Goal: Task Accomplishment & Management: Use online tool/utility

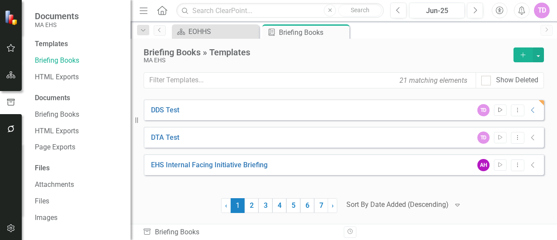
click at [502, 111] on icon "Start" at bounding box center [500, 109] width 7 height 5
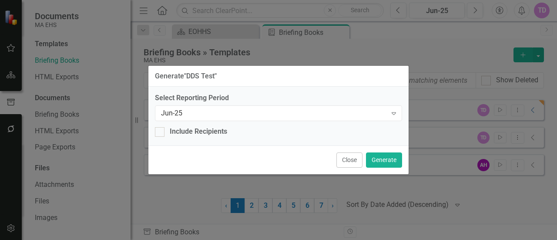
click at [464, 87] on div "Generate " DDS Test " Select Reporting Period Jun-25 Expand Include Recipients …" at bounding box center [278, 120] width 557 height 240
click at [70, 72] on div "Generate " DDS Test " Select Reporting Period Jun-25 Expand Include Recipients …" at bounding box center [278, 120] width 557 height 240
click at [348, 156] on button "Close" at bounding box center [349, 159] width 26 height 15
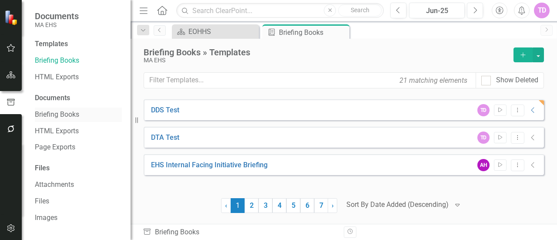
click at [73, 117] on link "Briefing Books" at bounding box center [78, 115] width 87 height 10
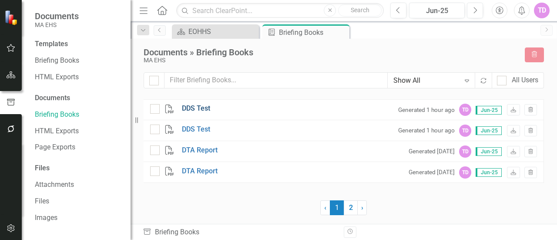
click at [189, 107] on link "DDS Test" at bounding box center [196, 109] width 28 height 10
click at [200, 106] on link "DDS Test" at bounding box center [196, 109] width 28 height 10
click at [68, 59] on link "Briefing Books" at bounding box center [78, 61] width 87 height 10
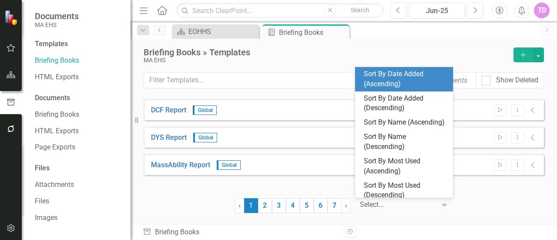
click at [410, 205] on div at bounding box center [398, 205] width 76 height 12
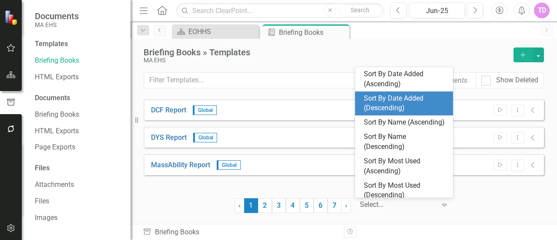
click at [388, 105] on div "Sort By Date Added (Descending)" at bounding box center [406, 104] width 84 height 20
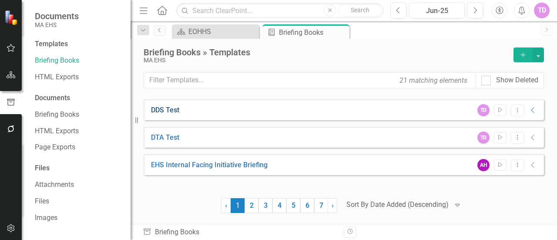
click at [161, 112] on link "DDS Test" at bounding box center [165, 110] width 28 height 10
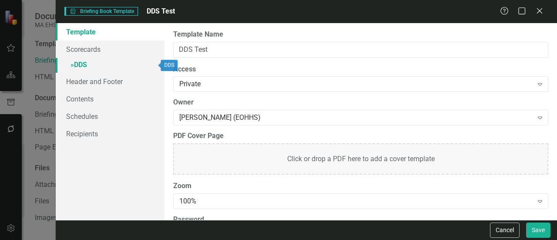
click at [81, 60] on link "» DDS" at bounding box center [110, 65] width 109 height 15
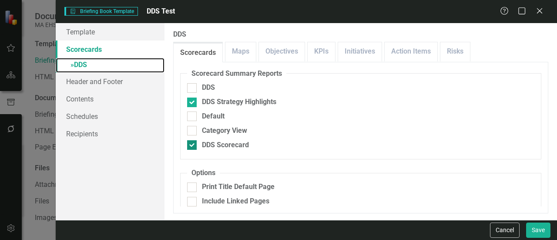
scroll to position [7, 0]
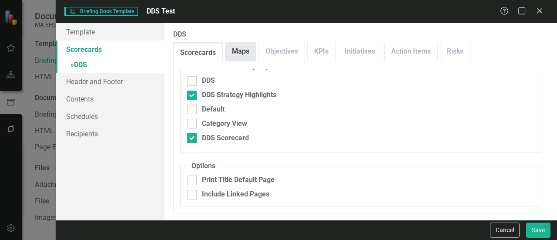
click at [238, 59] on link "Maps" at bounding box center [240, 51] width 30 height 19
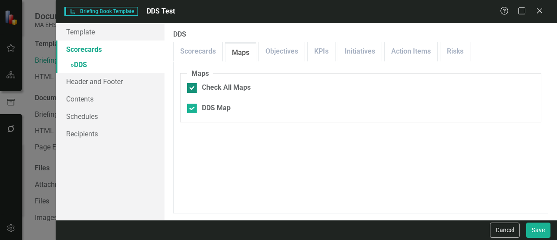
click at [231, 91] on div "Check All Maps" at bounding box center [226, 88] width 49 height 10
click at [193, 89] on input "Check All Maps" at bounding box center [190, 86] width 6 height 6
checkbox input "false"
click at [191, 105] on input "DDS Map" at bounding box center [190, 107] width 6 height 6
checkbox input "true"
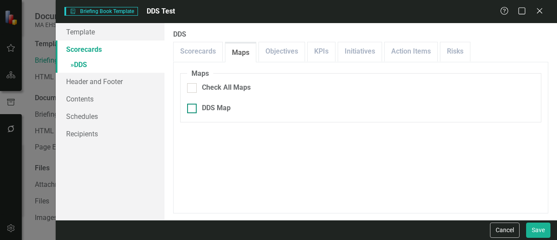
checkbox input "true"
click at [200, 57] on link "Scorecards" at bounding box center [198, 51] width 49 height 19
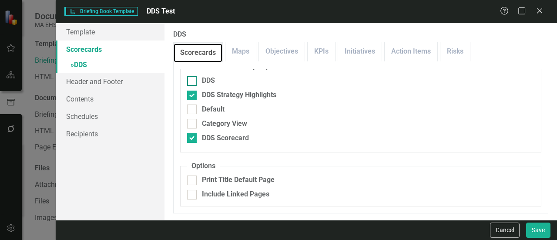
scroll to position [0, 0]
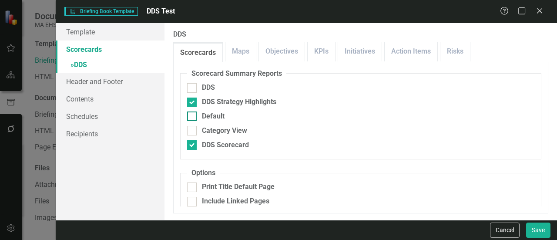
click at [206, 121] on div "Default" at bounding box center [213, 116] width 23 height 10
click at [193, 117] on input "Default" at bounding box center [190, 114] width 6 height 6
click at [206, 121] on div "Default" at bounding box center [213, 116] width 23 height 10
click at [193, 117] on input "Default" at bounding box center [190, 114] width 6 height 6
click at [191, 117] on input "Default" at bounding box center [190, 114] width 6 height 6
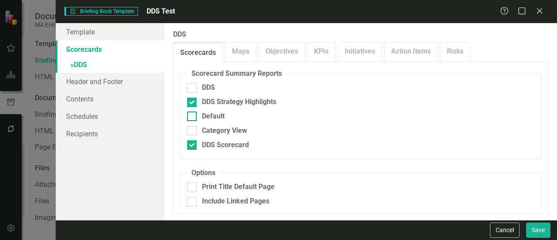
checkbox input "true"
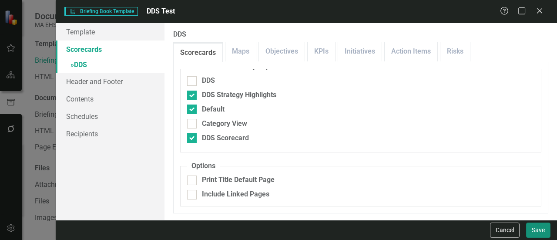
click at [536, 225] on button "Save" at bounding box center [538, 229] width 24 height 15
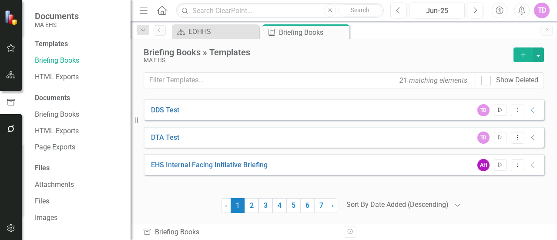
click at [499, 112] on icon "Start" at bounding box center [500, 109] width 7 height 5
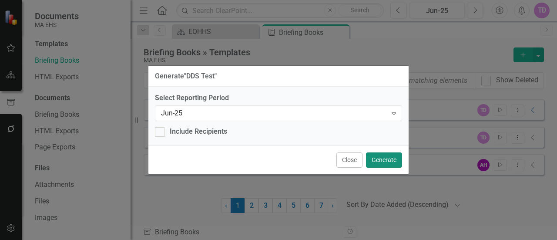
click at [382, 155] on button "Generate" at bounding box center [384, 159] width 36 height 15
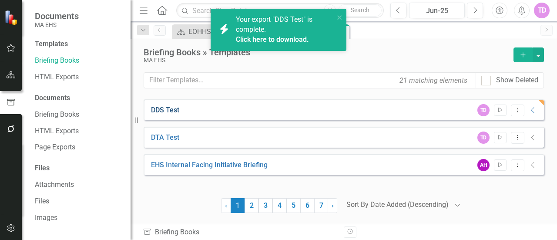
click at [163, 110] on link "DDS Test" at bounding box center [165, 110] width 28 height 10
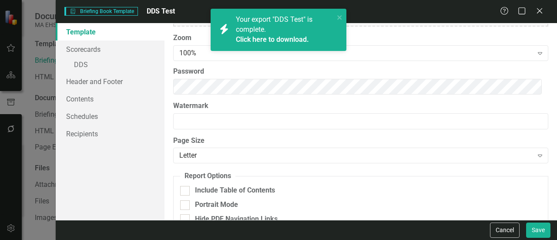
scroll to position [148, 0]
click at [82, 64] on link "» DDS" at bounding box center [110, 65] width 109 height 15
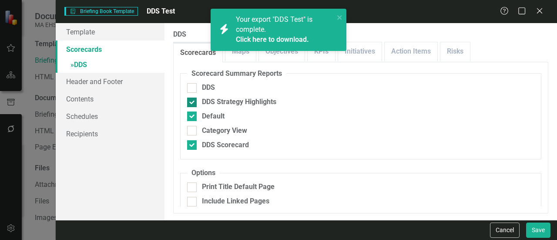
click at [218, 98] on div "DDS Strategy Highlights" at bounding box center [239, 102] width 74 height 10
click at [193, 98] on input "DDS Strategy Highlights" at bounding box center [190, 100] width 6 height 6
checkbox input "false"
click at [329, 57] on div "icon.bolt Your export "DDS Test" is complete. Click here to download." at bounding box center [278, 33] width 139 height 53
click at [319, 55] on div "icon.bolt Your export "DDS Test" is complete. Click here to download." at bounding box center [278, 33] width 139 height 53
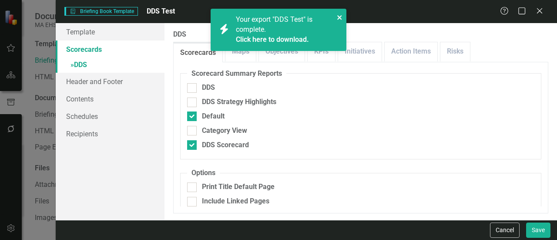
click at [339, 17] on icon "close" at bounding box center [339, 17] width 4 height 4
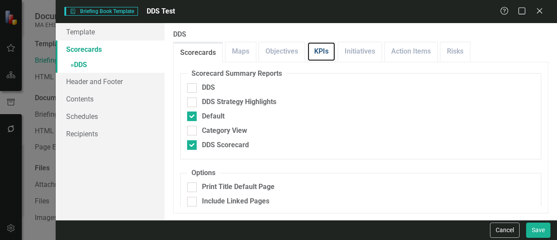
click at [317, 52] on link "KPIs" at bounding box center [321, 51] width 27 height 19
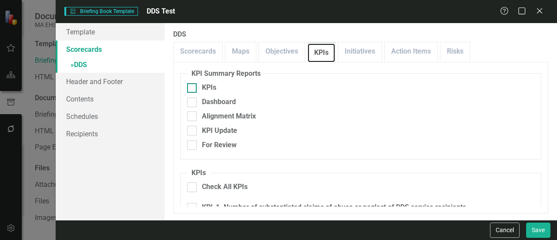
scroll to position [60, 0]
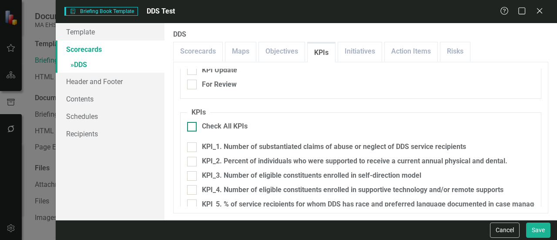
click at [191, 126] on input "Check All KPIs" at bounding box center [190, 125] width 6 height 6
checkbox input "true"
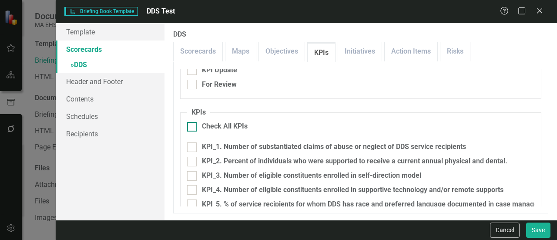
checkbox input "true"
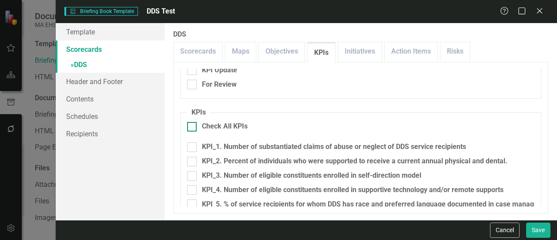
checkbox input "true"
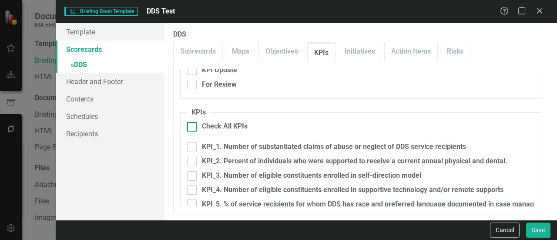
checkbox input "true"
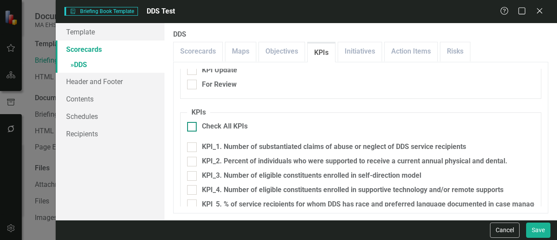
checkbox input "true"
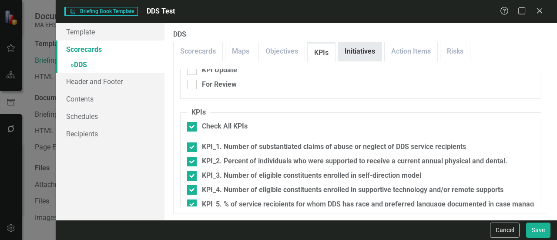
click at [359, 53] on link "Initiatives" at bounding box center [360, 51] width 44 height 19
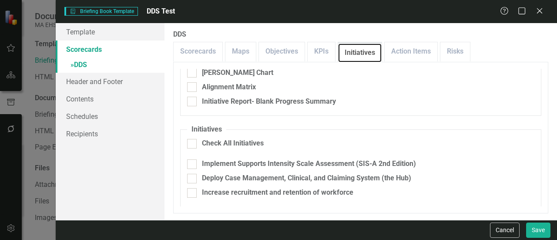
scroll to position [44, 0]
click at [208, 147] on div "Check All Initiatives" at bounding box center [233, 143] width 62 height 10
click at [193, 144] on input "Check All Initiatives" at bounding box center [190, 142] width 6 height 6
checkbox input "true"
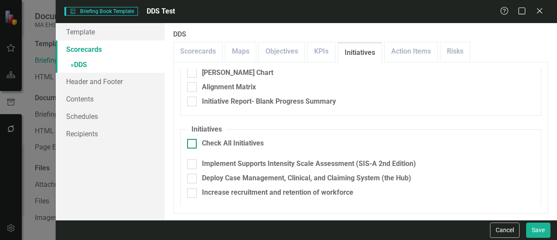
checkbox input "true"
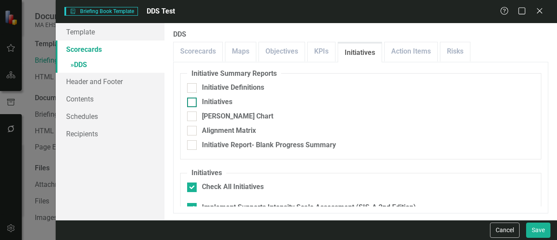
click at [221, 102] on div "Initiatives" at bounding box center [217, 102] width 30 height 10
click at [193, 102] on input "Initiatives" at bounding box center [190, 100] width 6 height 6
checkbox input "true"
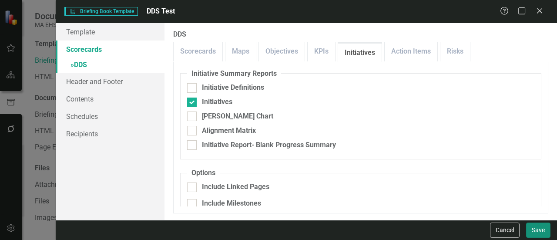
click at [537, 227] on button "Save" at bounding box center [538, 229] width 24 height 15
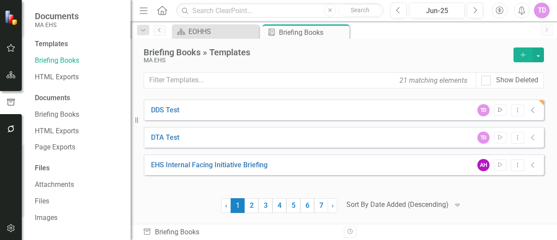
click at [502, 110] on icon "Start" at bounding box center [500, 109] width 7 height 5
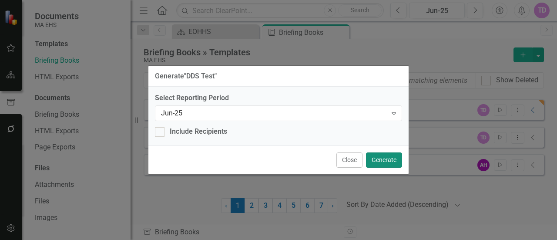
click at [376, 164] on button "Generate" at bounding box center [384, 159] width 36 height 15
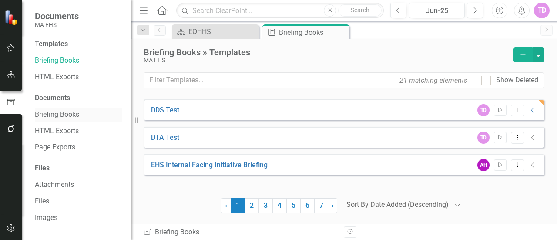
click at [61, 117] on link "Briefing Books" at bounding box center [78, 115] width 87 height 10
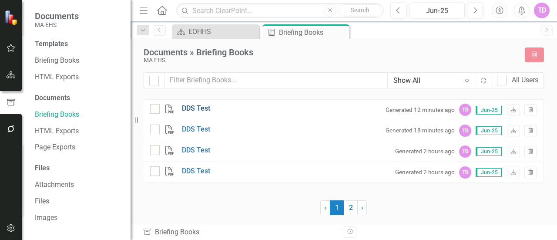
click at [192, 108] on link "DDS Test" at bounding box center [196, 109] width 28 height 10
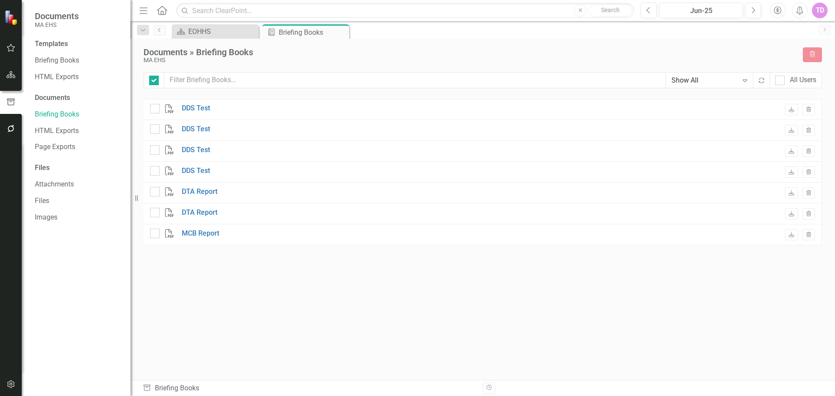
checkbox input "false"
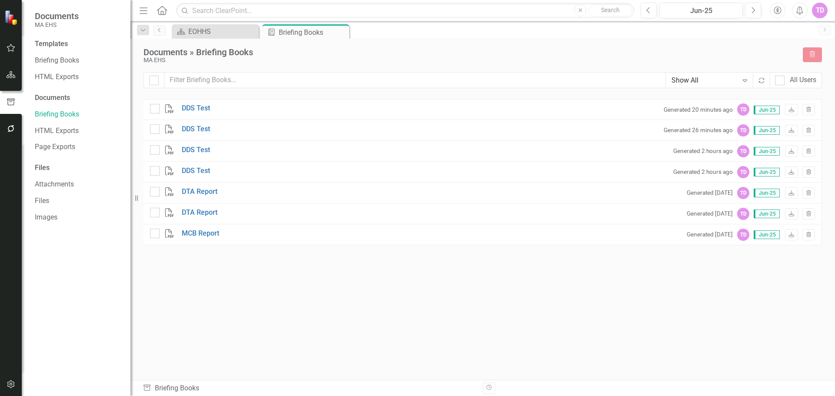
click at [13, 16] on img at bounding box center [11, 17] width 15 height 15
click at [15, 49] on icon "button" at bounding box center [11, 47] width 9 height 7
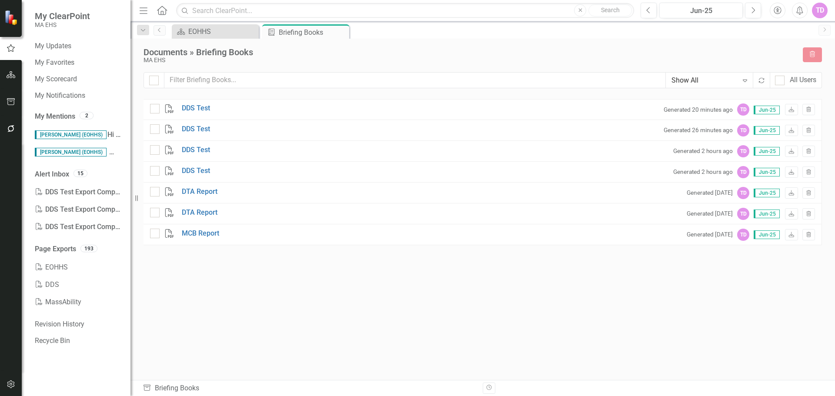
click at [12, 82] on button "button" at bounding box center [11, 75] width 20 height 18
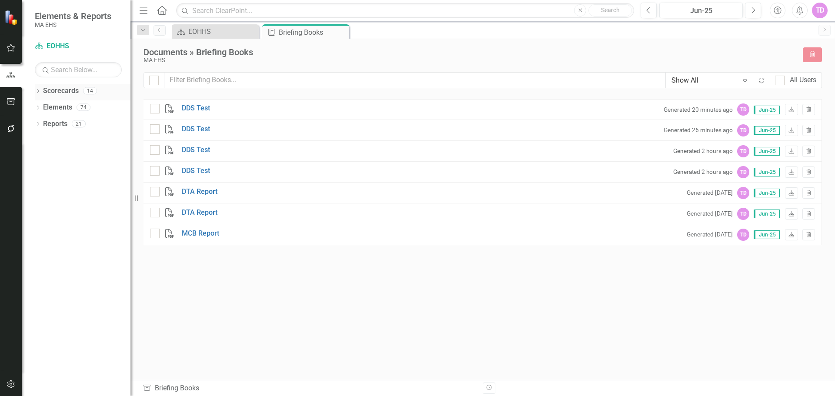
click at [57, 95] on link "Scorecards" at bounding box center [61, 91] width 36 height 10
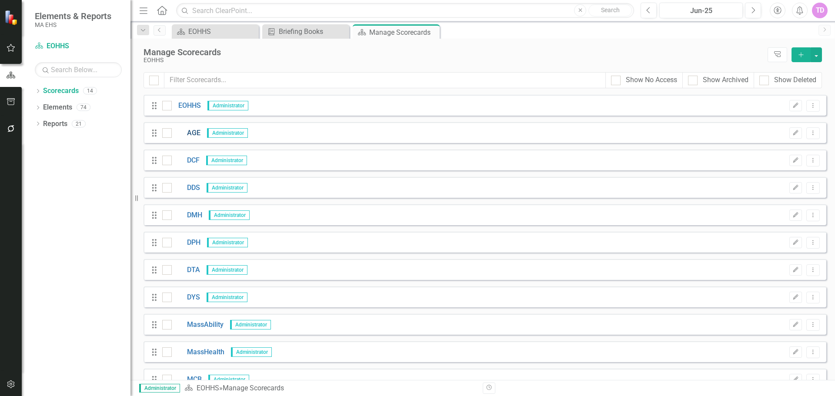
click at [195, 136] on link "AGE" at bounding box center [186, 133] width 29 height 10
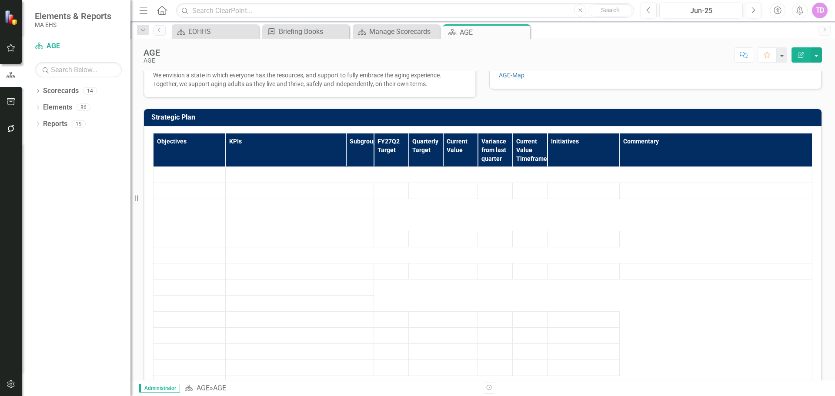
scroll to position [104, 0]
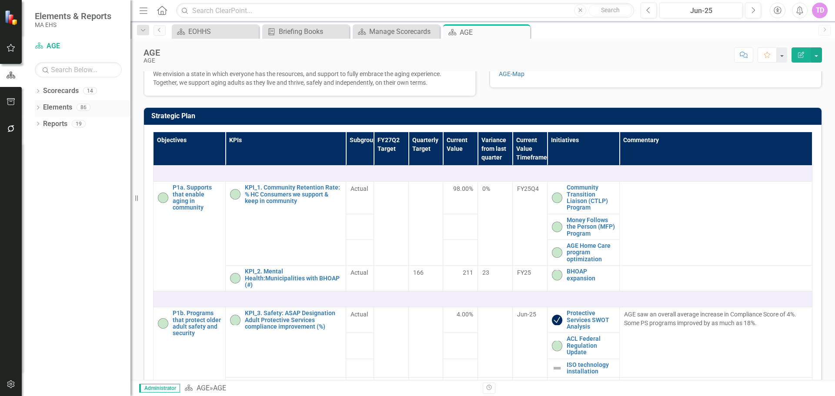
click at [58, 106] on link "Elements" at bounding box center [57, 108] width 29 height 10
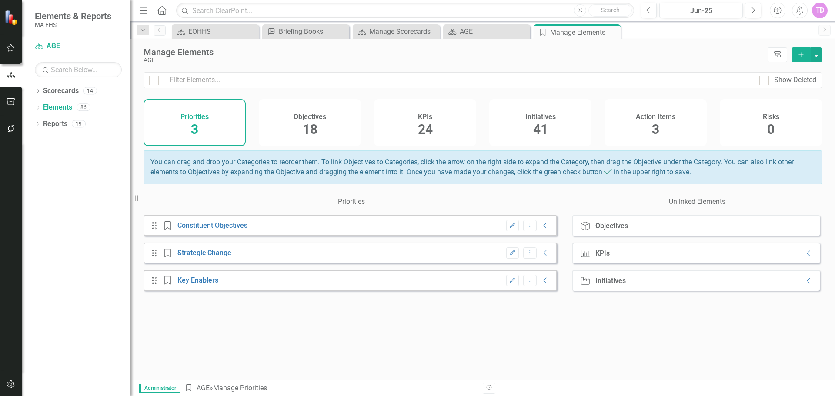
click at [335, 110] on div "Objectives 18" at bounding box center [310, 122] width 102 height 47
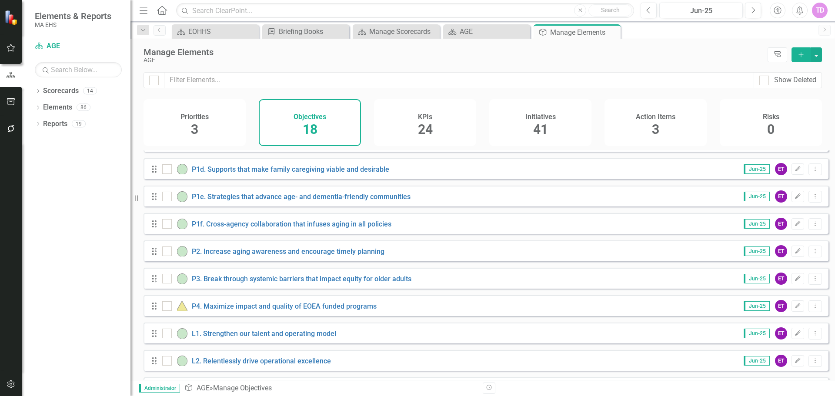
scroll to position [185, 0]
click at [282, 239] on link "P4. Maximize impact and quality of EOEA funded programs" at bounding box center [284, 306] width 185 height 8
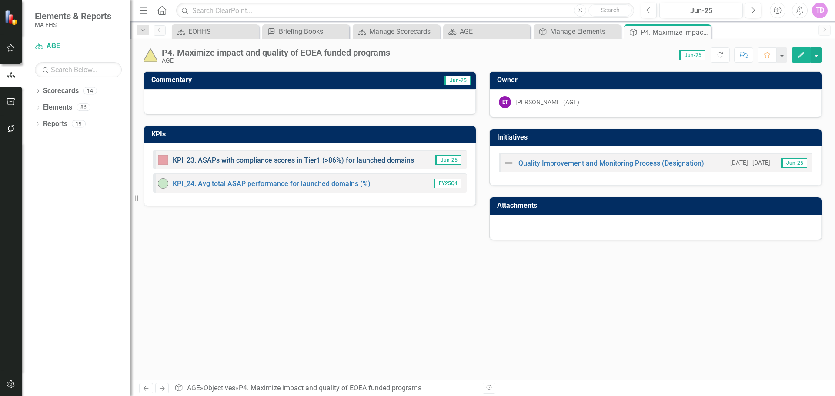
click at [346, 160] on link "KPI_23. ASAPs with compliance scores in Tier1 (>86%) for launched domains" at bounding box center [294, 160] width 242 height 8
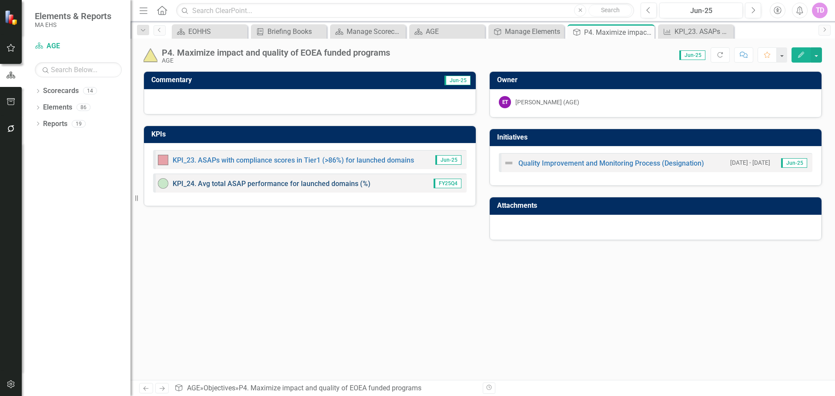
click at [266, 187] on link "KPI_24. Avg total ASAP performance for launched domains (%)" at bounding box center [272, 184] width 198 height 8
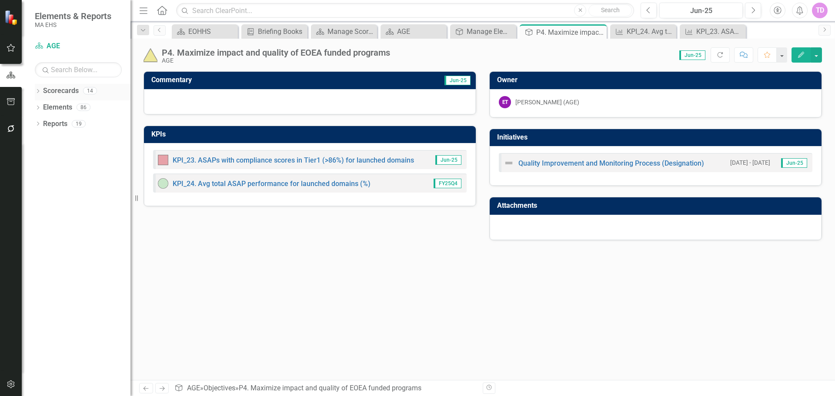
click at [58, 90] on link "Scorecards" at bounding box center [61, 91] width 36 height 10
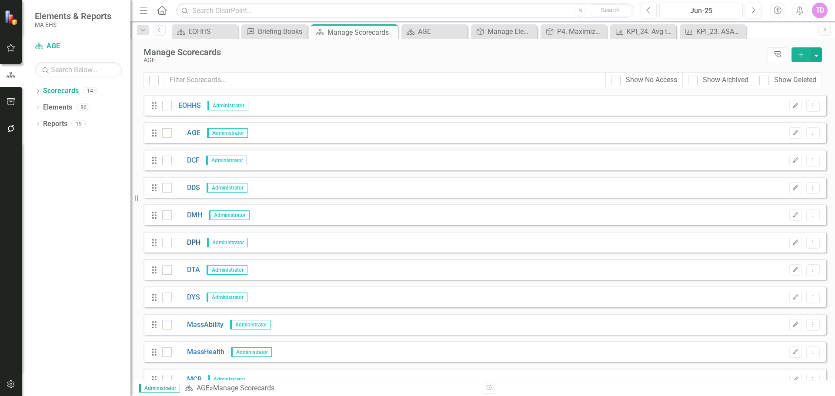
click at [191, 238] on link "DPH" at bounding box center [186, 243] width 29 height 10
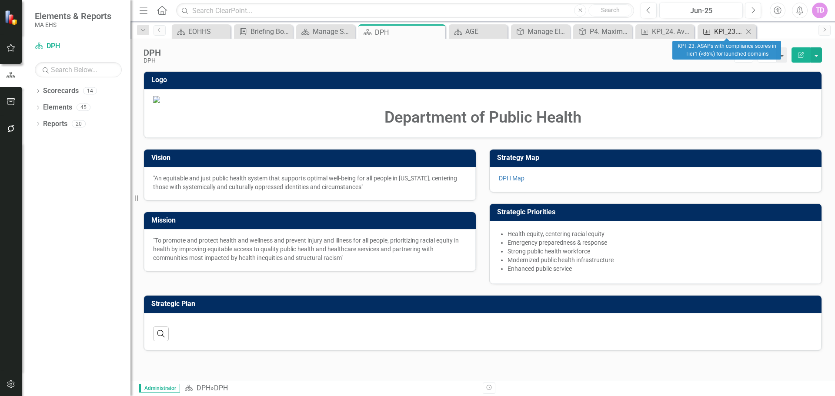
click at [557, 33] on div "KPI" at bounding box center [705, 31] width 11 height 11
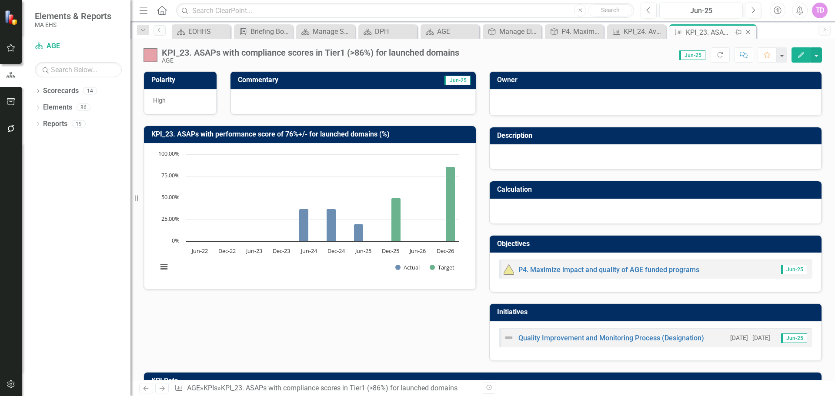
click at [557, 33] on icon "Close" at bounding box center [748, 32] width 9 height 7
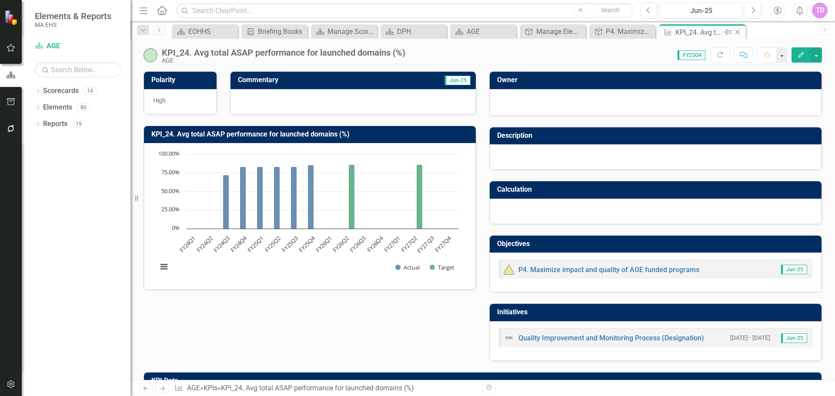
click at [557, 33] on icon "Close" at bounding box center [738, 32] width 9 height 7
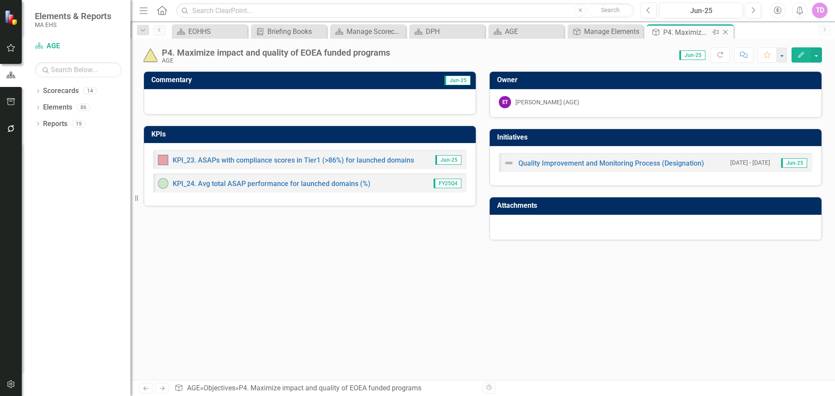
click at [557, 34] on icon "Close" at bounding box center [725, 32] width 9 height 7
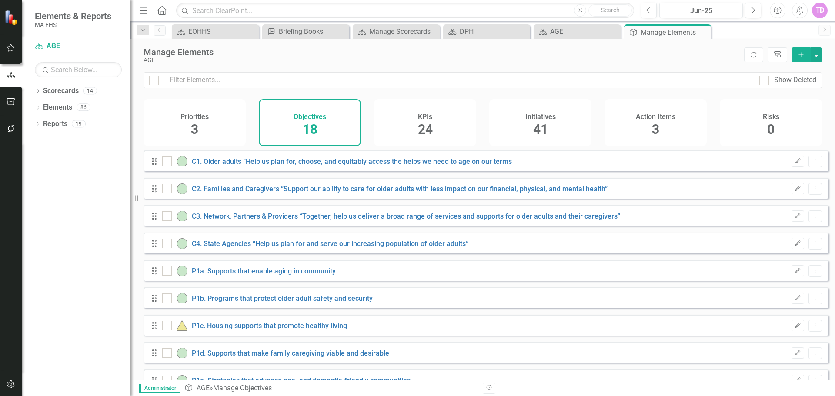
checkbox input "false"
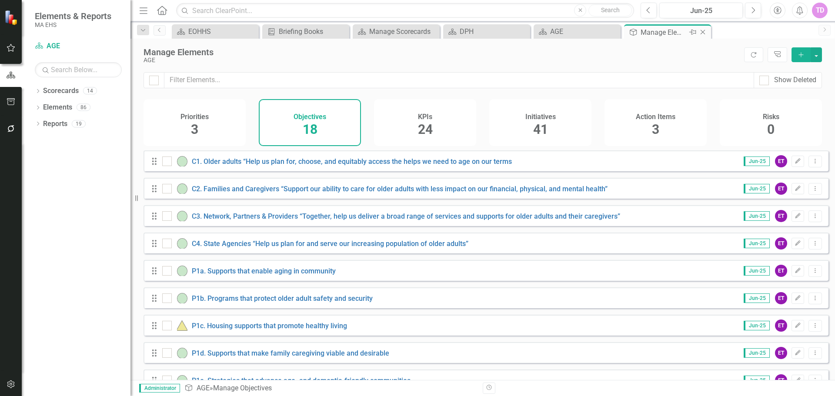
click at [557, 32] on icon "Close" at bounding box center [703, 32] width 9 height 7
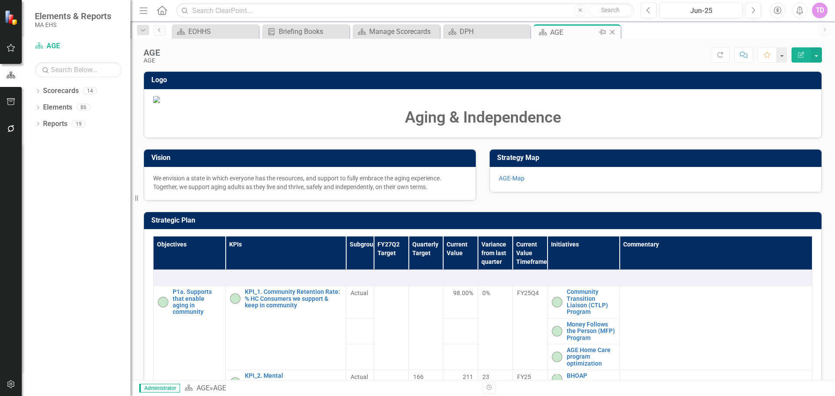
click at [557, 33] on icon "Close" at bounding box center [612, 32] width 9 height 7
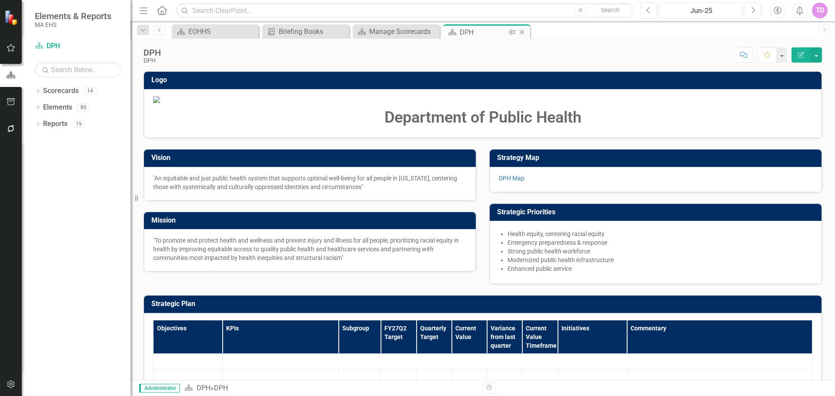
click at [497, 36] on div "DPH" at bounding box center [483, 32] width 47 height 11
